Goal: Navigation & Orientation: Find specific page/section

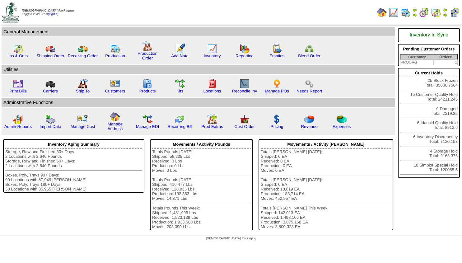
click at [444, 15] on img at bounding box center [445, 14] width 5 height 5
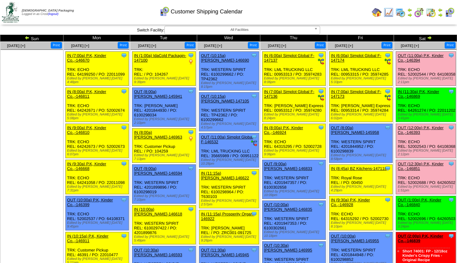
click at [410, 14] on img at bounding box center [409, 14] width 5 height 5
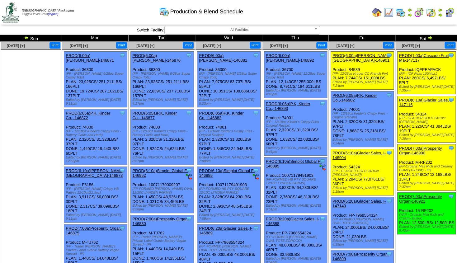
click at [439, 15] on img at bounding box center [439, 14] width 5 height 5
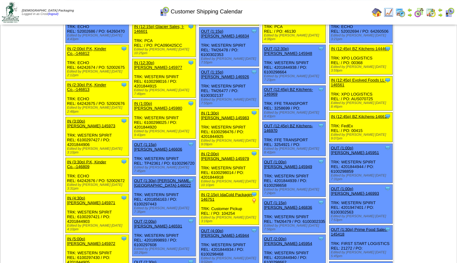
scroll to position [470, 0]
